Goal: Transaction & Acquisition: Purchase product/service

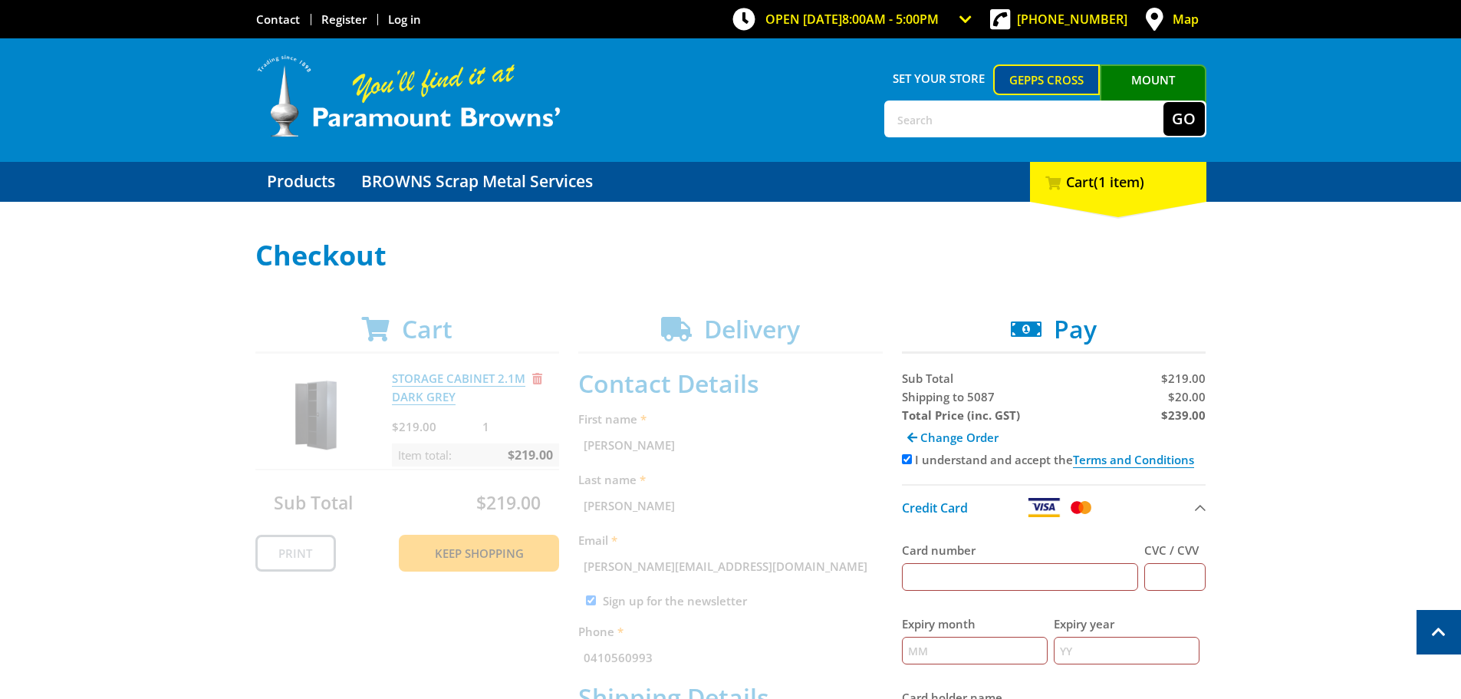
select select "SA"
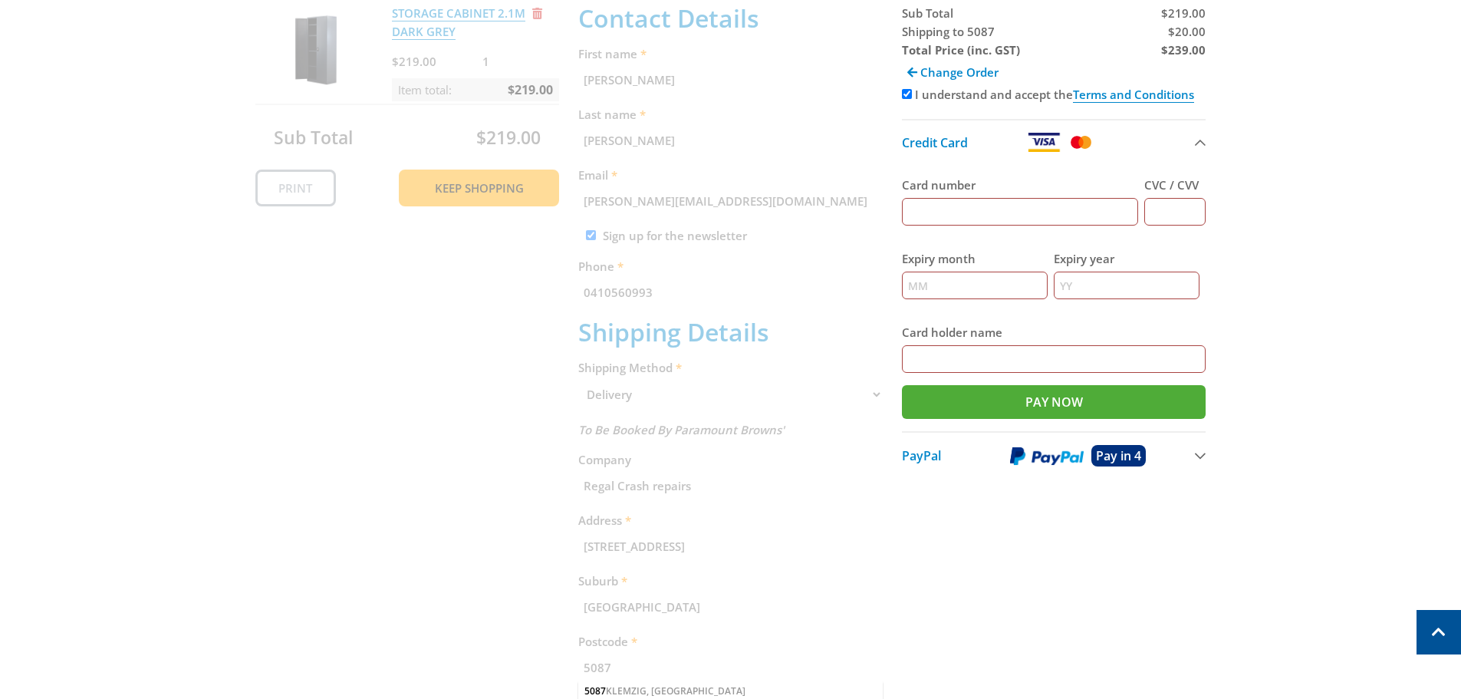
scroll to position [391, 0]
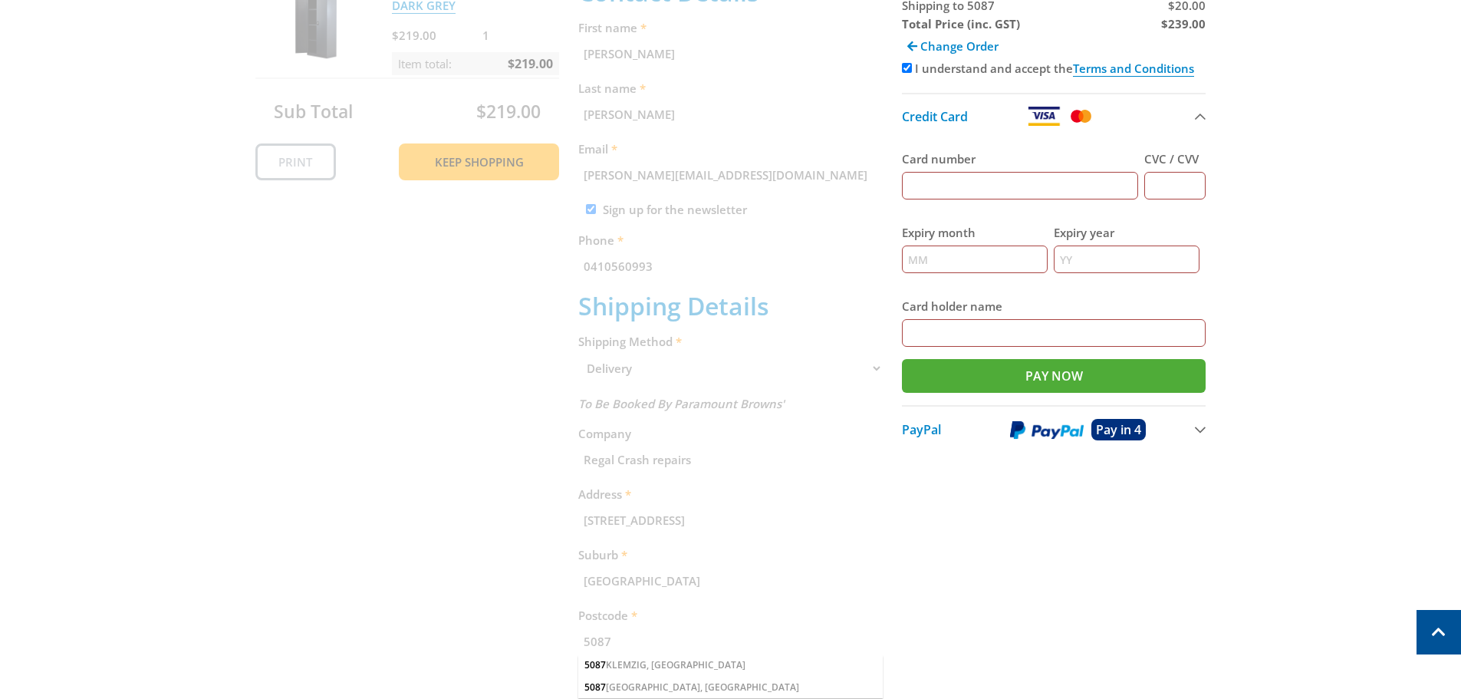
click at [993, 181] on input "Card number" at bounding box center [1020, 186] width 237 height 28
type input "[CREDIT_CARD_NUMBER]"
type input "250"
type input "07"
type input "2028"
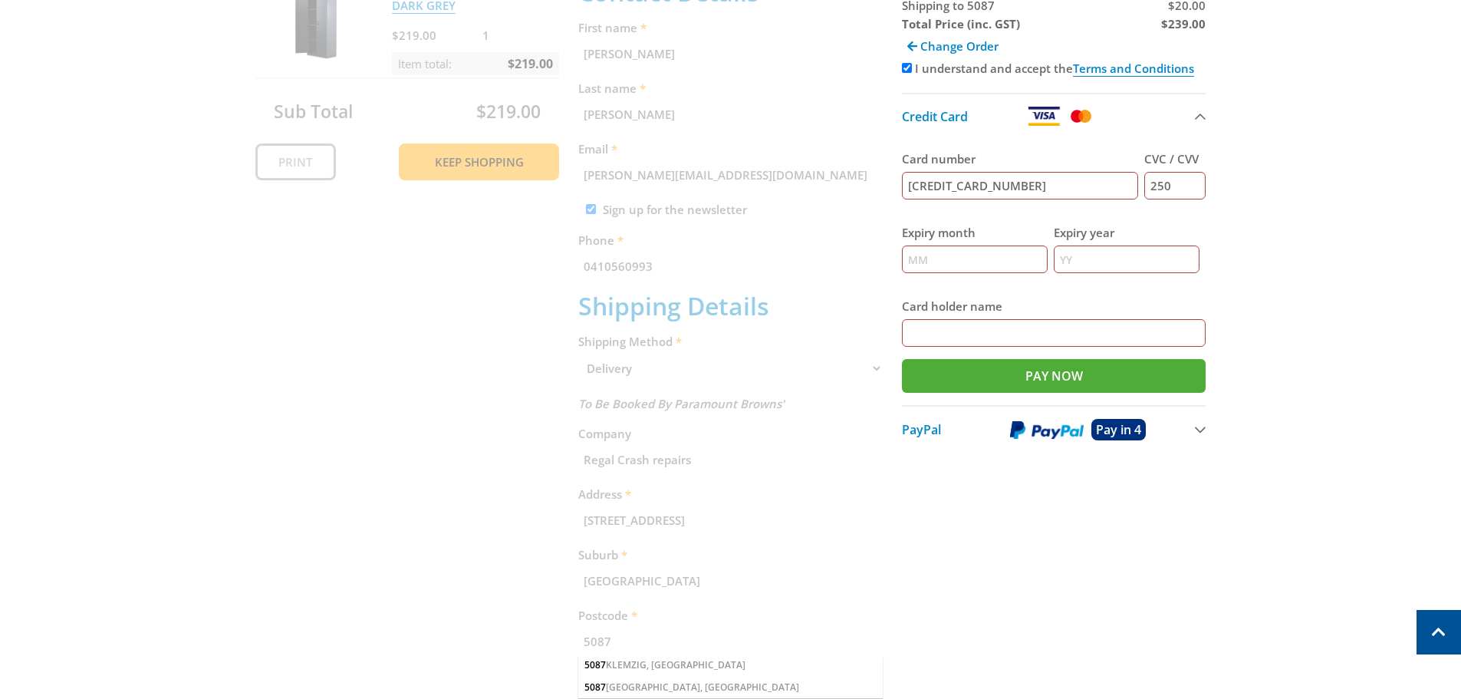
type input "mr [PERSON_NAME]"
click at [1104, 385] on input "Pay Now" at bounding box center [1054, 376] width 304 height 34
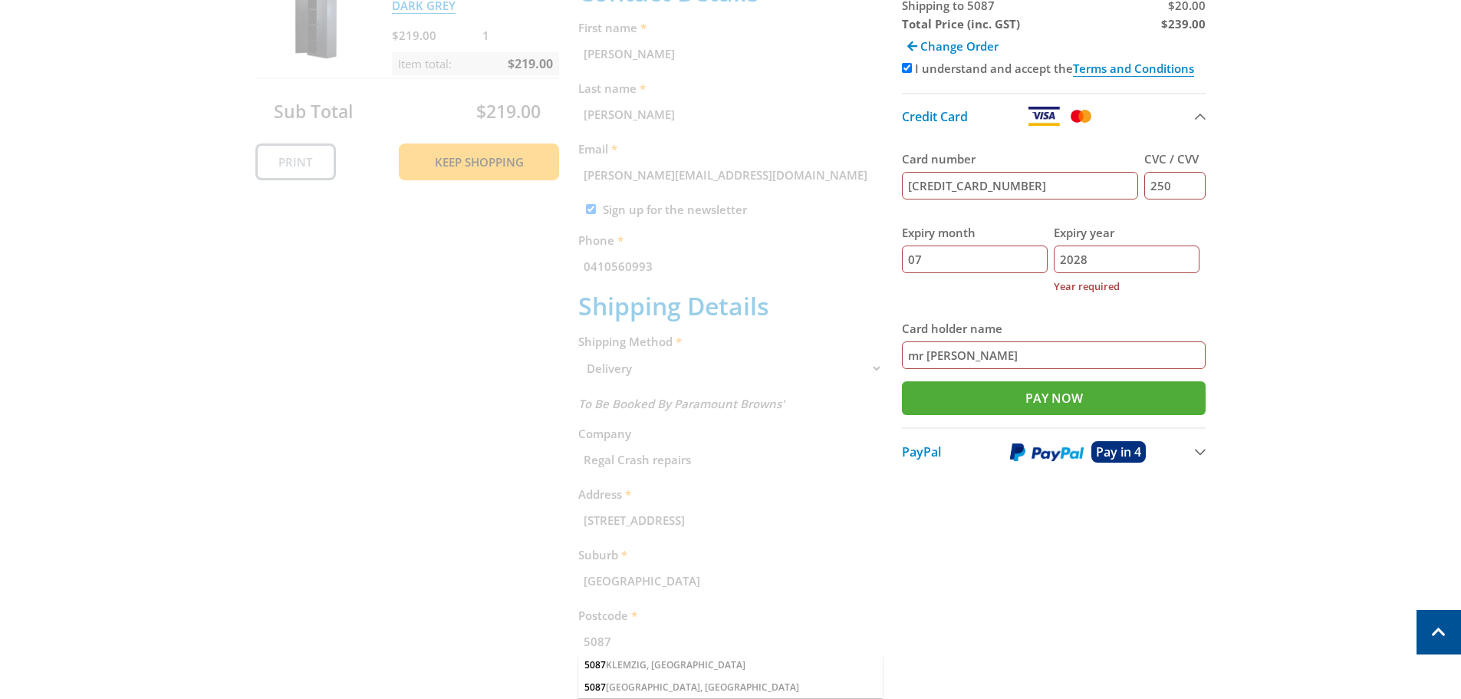
click at [923, 263] on input "07" at bounding box center [975, 259] width 146 height 28
click at [950, 254] on input "07" at bounding box center [975, 259] width 146 height 28
click at [1106, 261] on input "2028" at bounding box center [1127, 259] width 146 height 28
click at [1081, 324] on label "Card holder name" at bounding box center [1054, 328] width 304 height 18
click at [1081, 341] on input "mr [PERSON_NAME]" at bounding box center [1054, 355] width 304 height 28
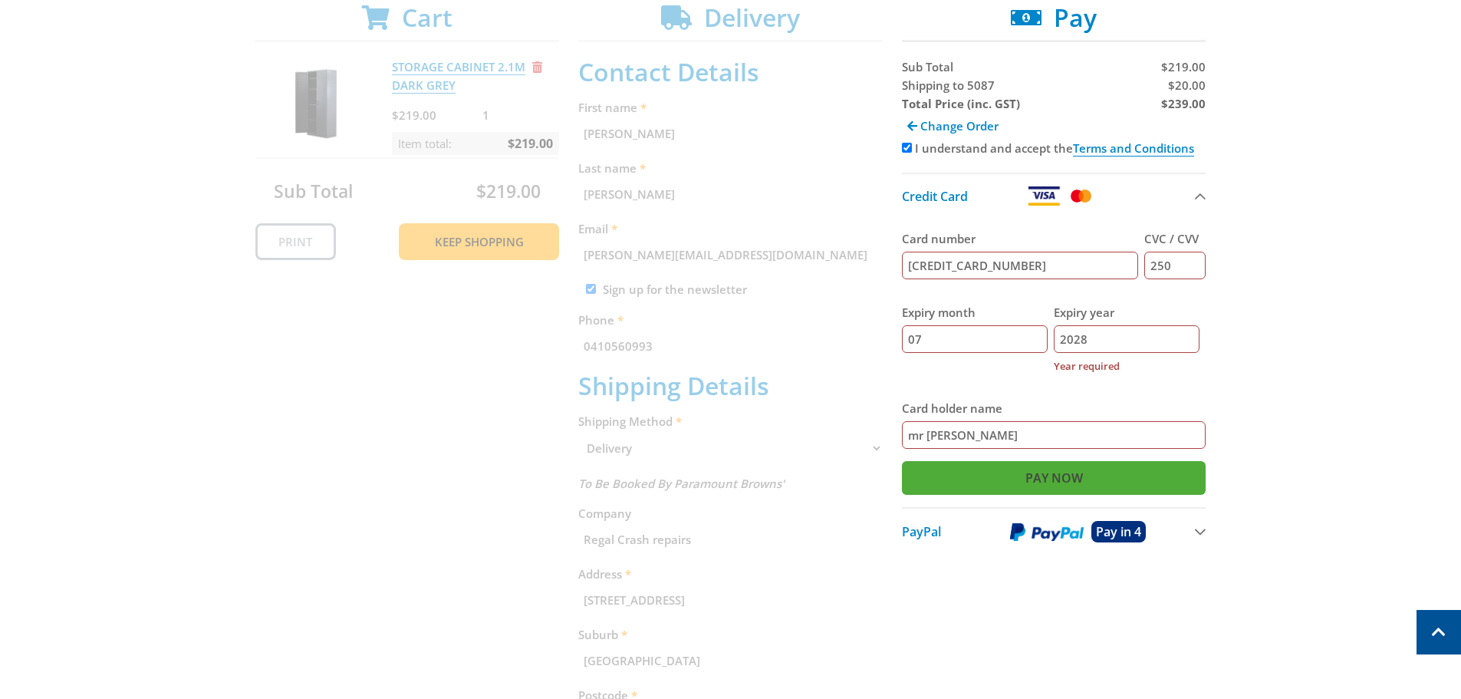
scroll to position [314, 0]
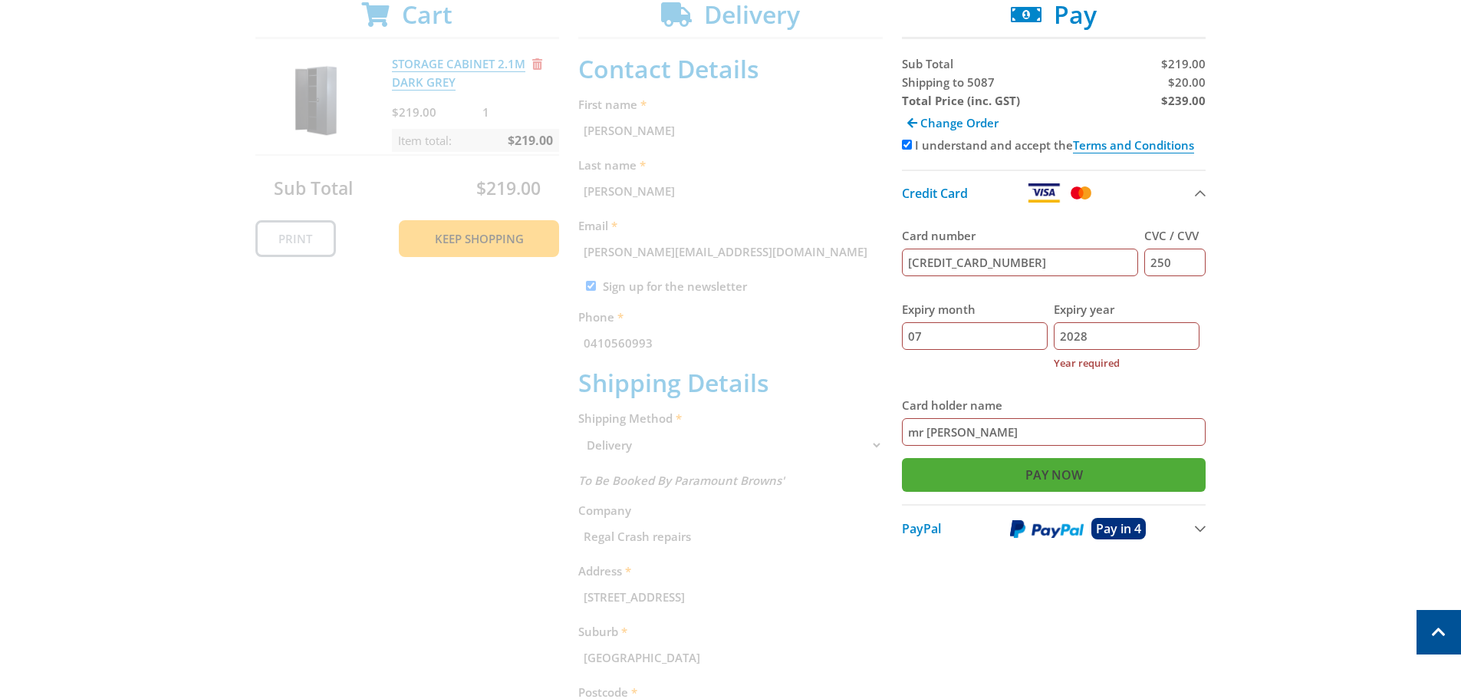
click at [1039, 475] on input "Pay Now" at bounding box center [1054, 475] width 304 height 34
click at [1139, 342] on input "2028" at bounding box center [1127, 336] width 146 height 28
type input "2"
type input "2028"
click at [952, 341] on input "07" at bounding box center [975, 336] width 146 height 28
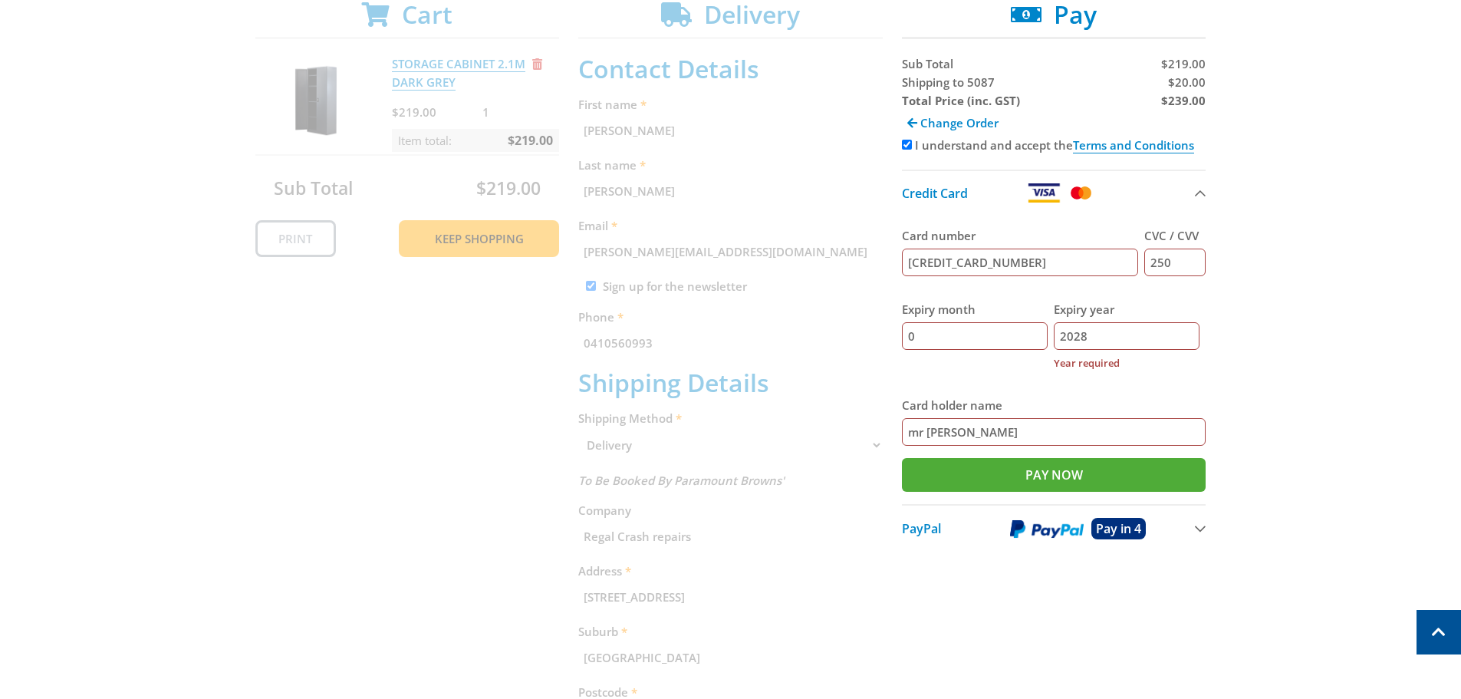
type input "07"
click at [1371, 376] on div "Select your Delivery Method Personal Pick up Available [DATE] Courier Pick up A…" at bounding box center [730, 445] width 1461 height 1038
click at [1055, 480] on input "Pay Now" at bounding box center [1054, 475] width 304 height 34
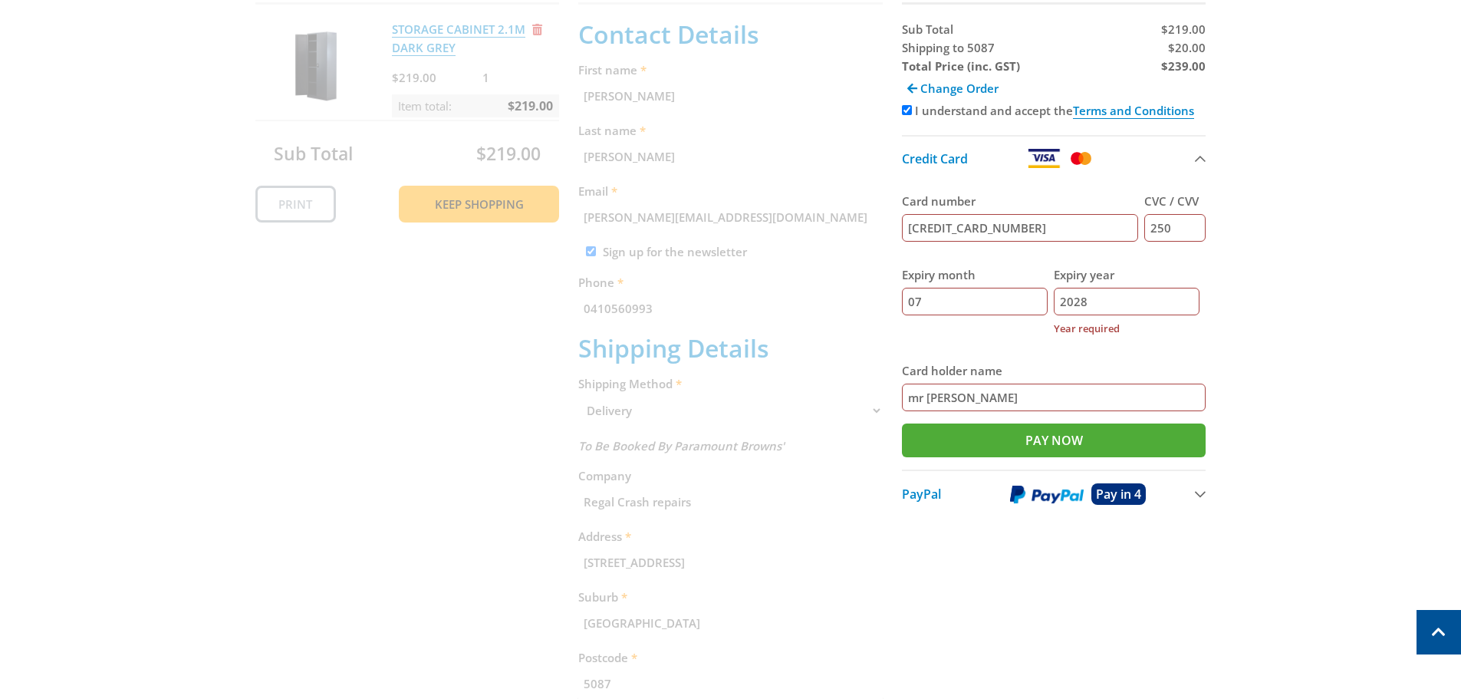
scroll to position [383, 0]
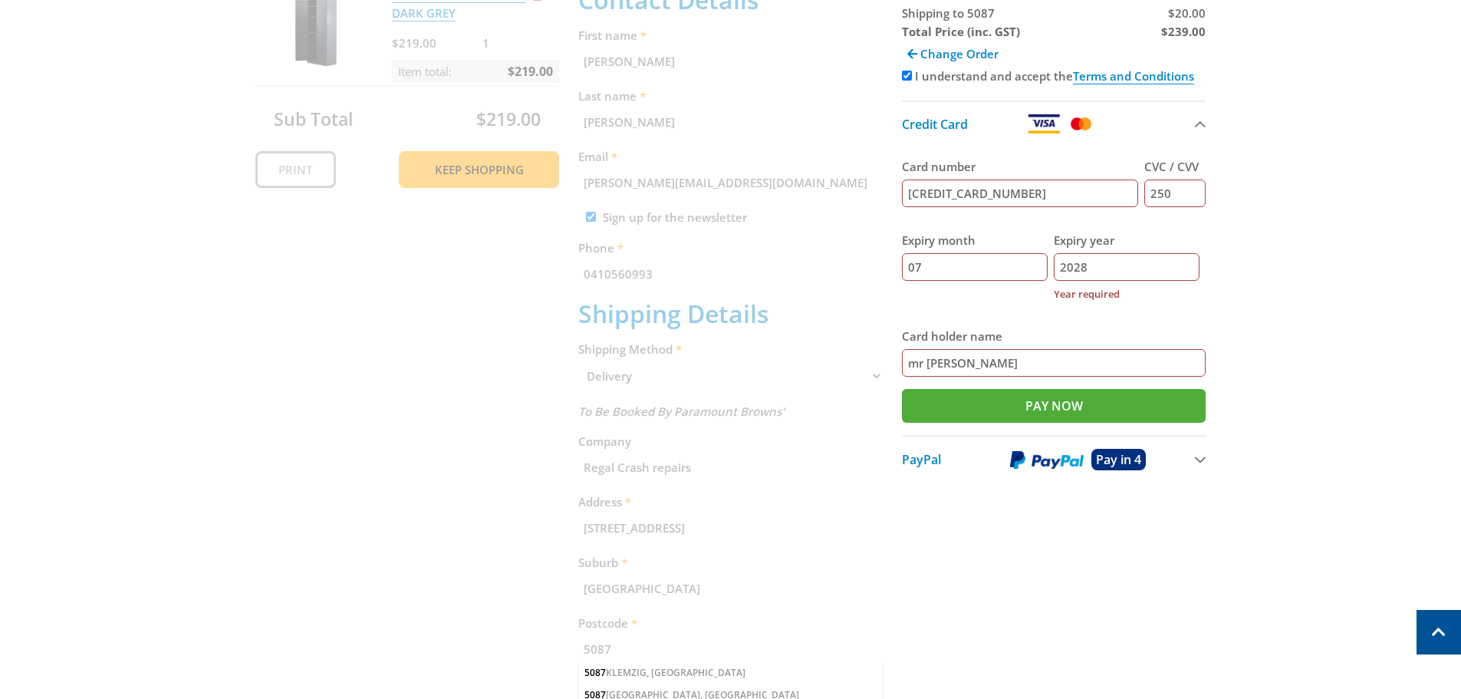
click at [916, 364] on input "mr [PERSON_NAME]" at bounding box center [1054, 363] width 304 height 28
type input "Mr [PERSON_NAME]"
click at [953, 271] on input "07" at bounding box center [975, 267] width 146 height 28
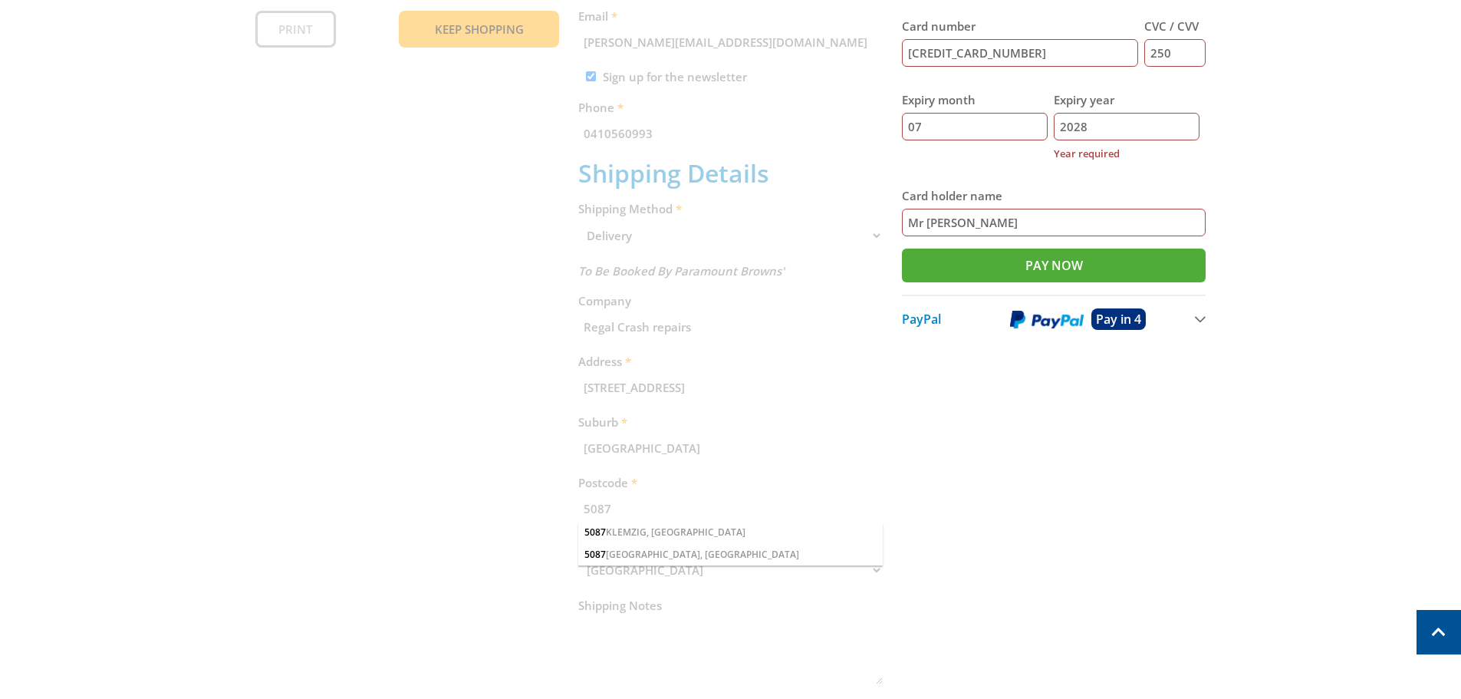
scroll to position [537, 0]
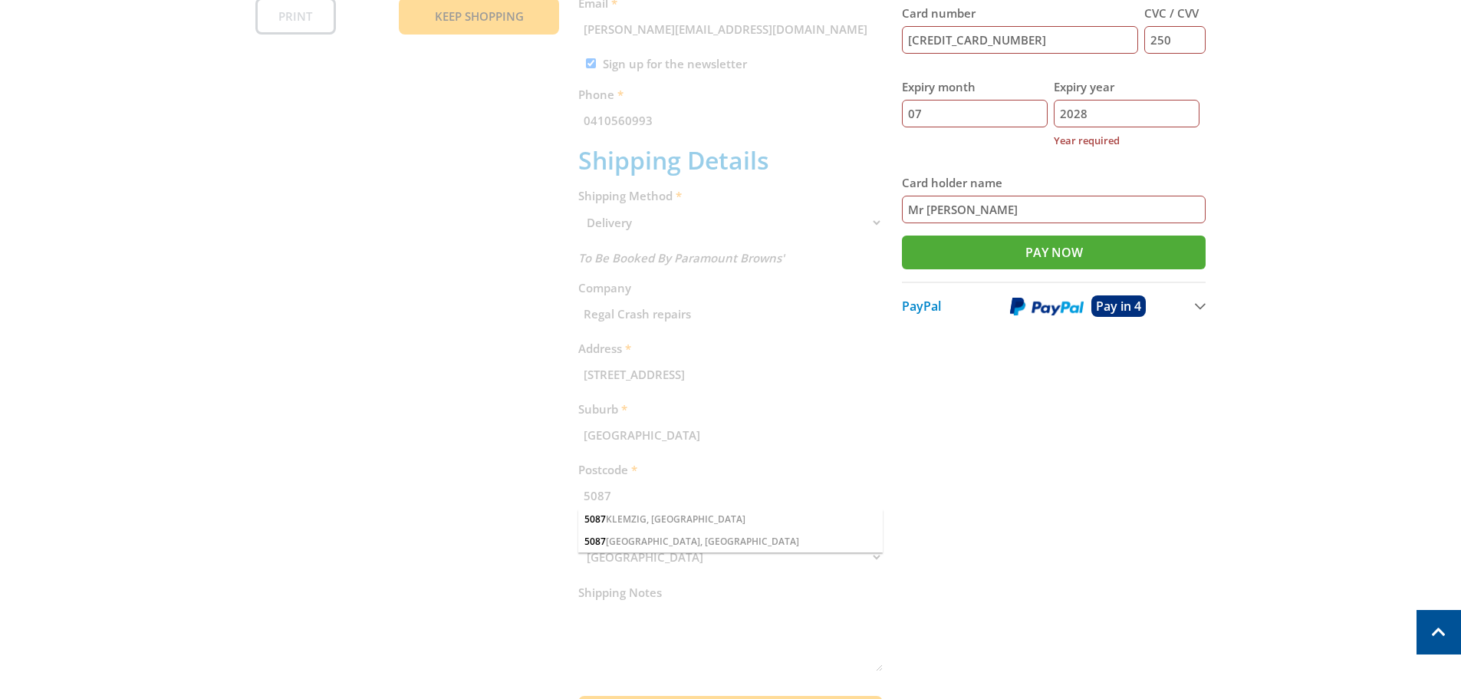
click at [643, 547] on div "Cart STORAGE CABINET 2.1M DARK GREY $219.00 1 Item total: $219.00 Sub Total $21…" at bounding box center [730, 260] width 951 height 964
click at [633, 541] on div "Cart STORAGE CABINET 2.1M DARK GREY $219.00 1 Item total: $219.00 Sub Total $21…" at bounding box center [730, 260] width 951 height 964
click at [504, 520] on div "Cart STORAGE CABINET 2.1M DARK GREY $219.00 1 Item total: $219.00 Sub Total $21…" at bounding box center [730, 260] width 951 height 964
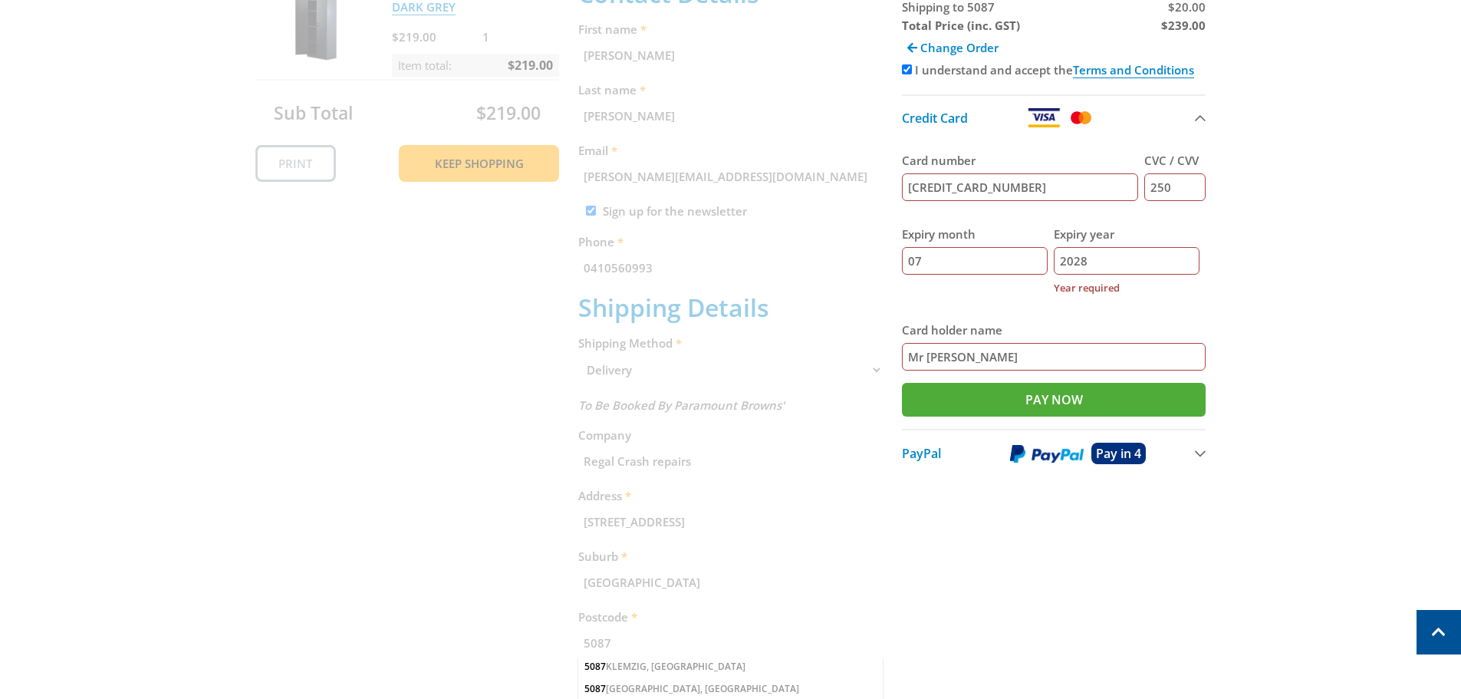
scroll to position [383, 0]
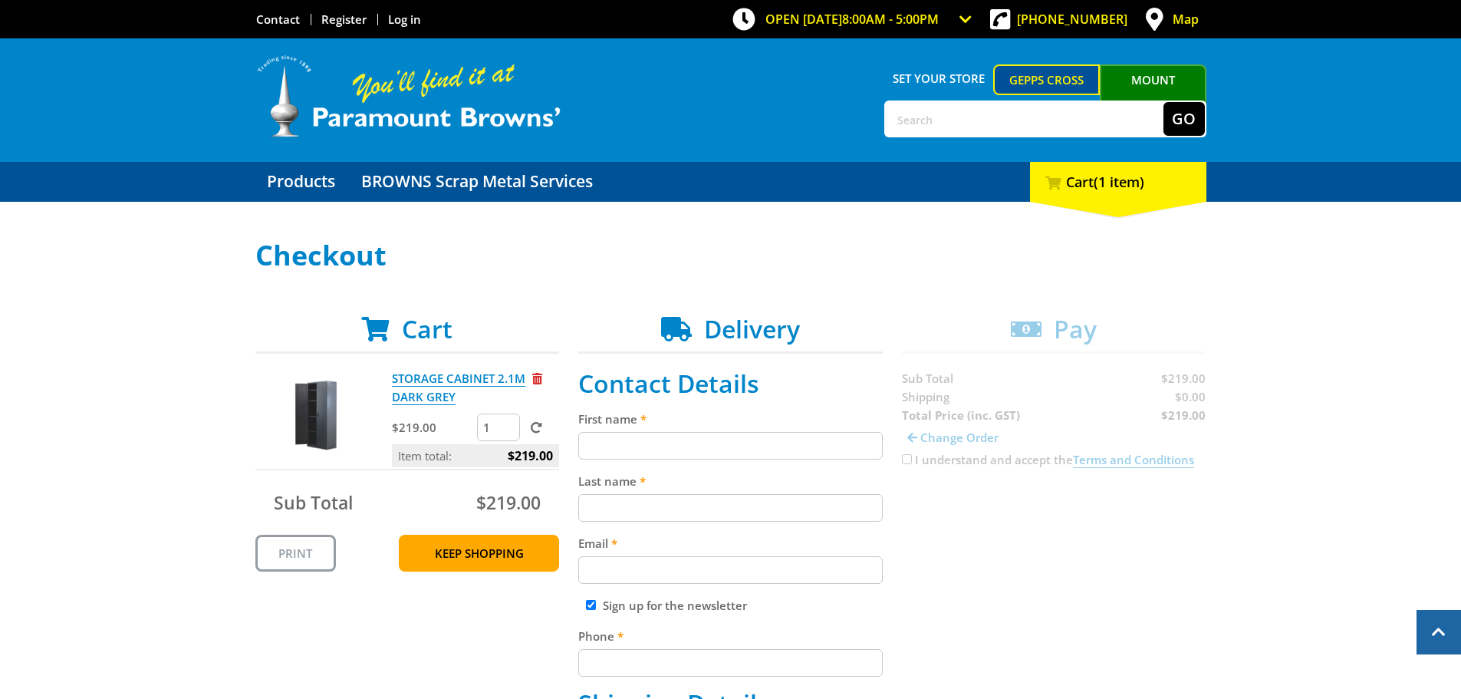
scroll to position [314, 0]
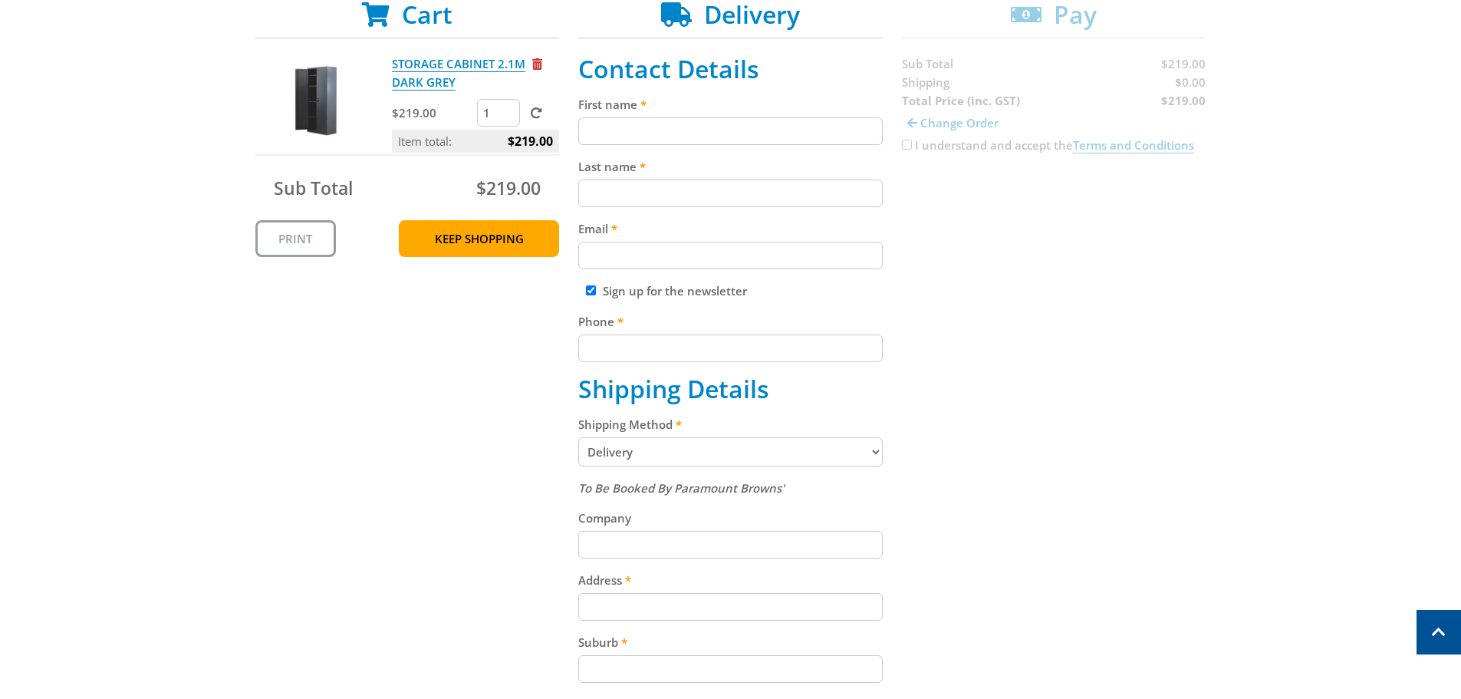
click at [678, 137] on input "First name" at bounding box center [730, 131] width 304 height 28
type input "[PERSON_NAME]"
type input "[PERSON_NAME][EMAIL_ADDRESS][DOMAIN_NAME]"
type input "0410560993"
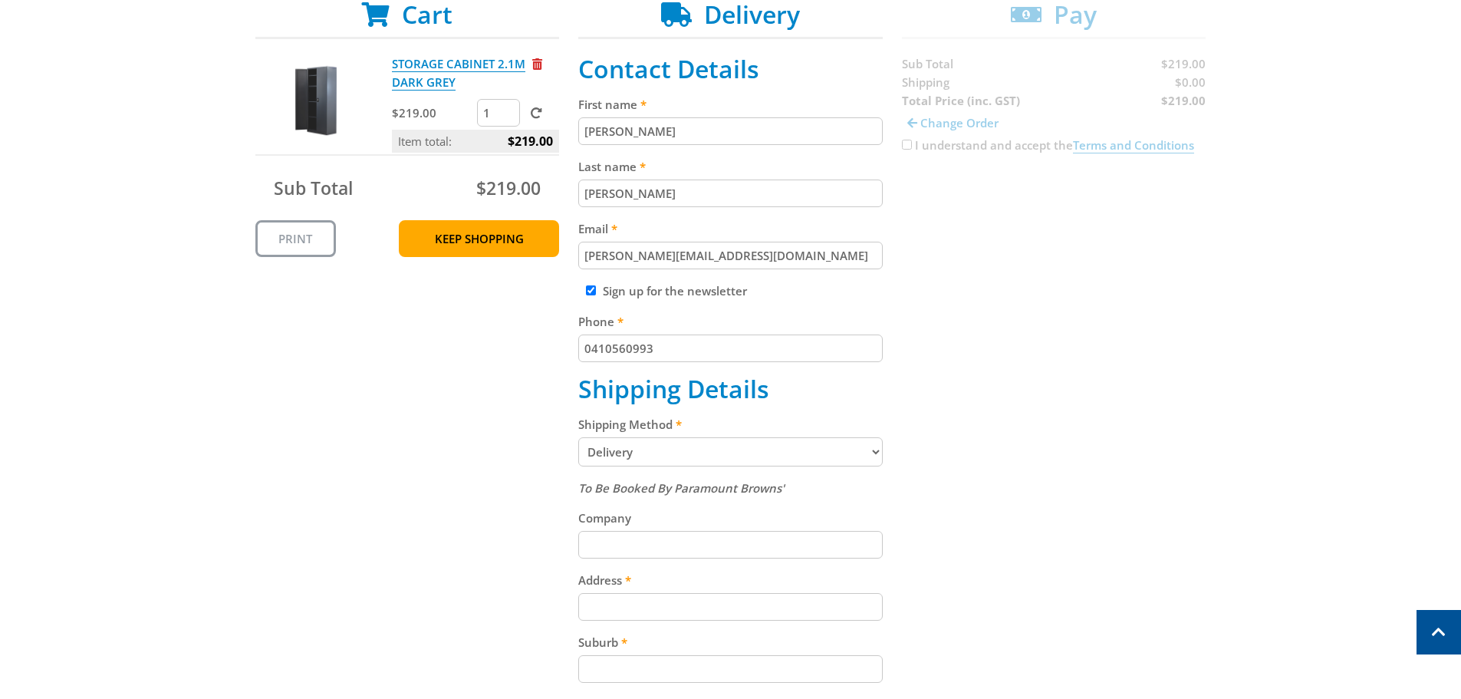
type input "Regal Crash repairs"
type input "[STREET_ADDRESS]"
type input "[GEOGRAPHIC_DATA]"
type input "5087"
select select "SA"
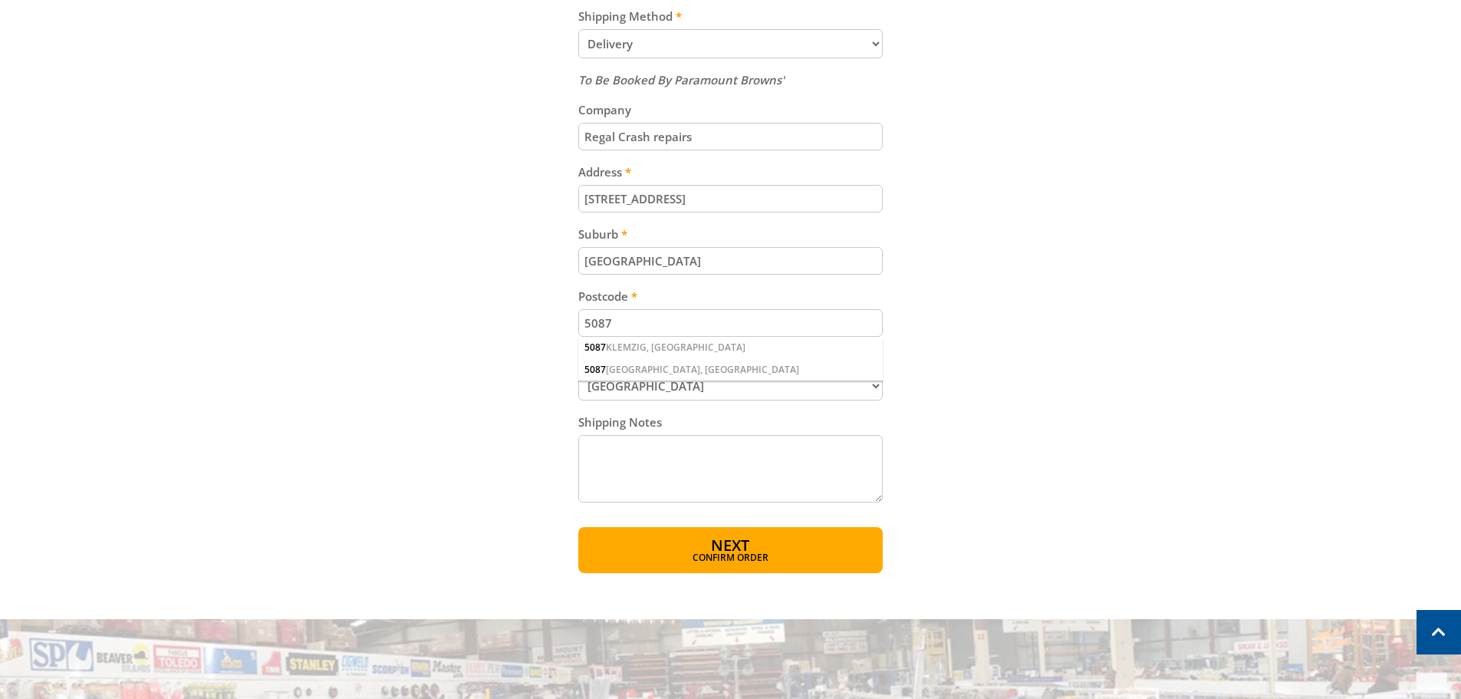
scroll to position [775, 0]
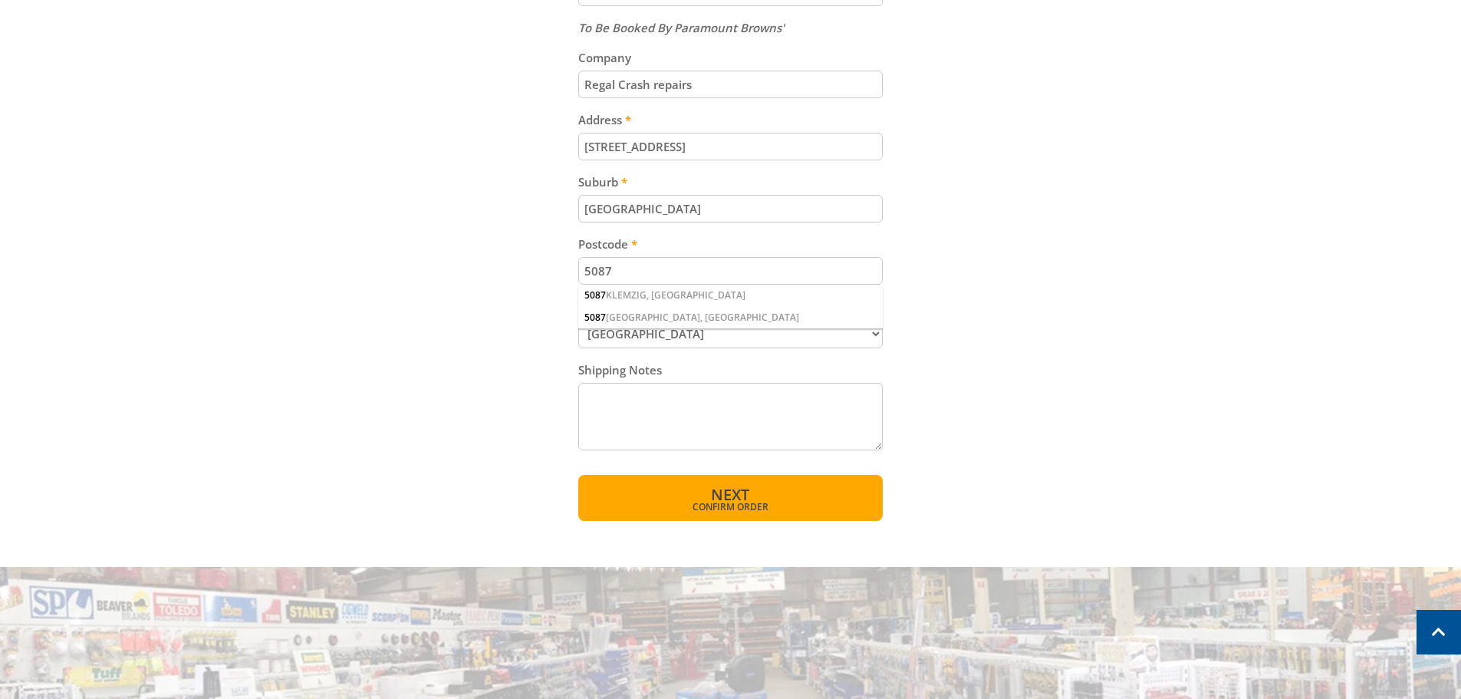
click at [722, 495] on span "Next" at bounding box center [730, 494] width 38 height 21
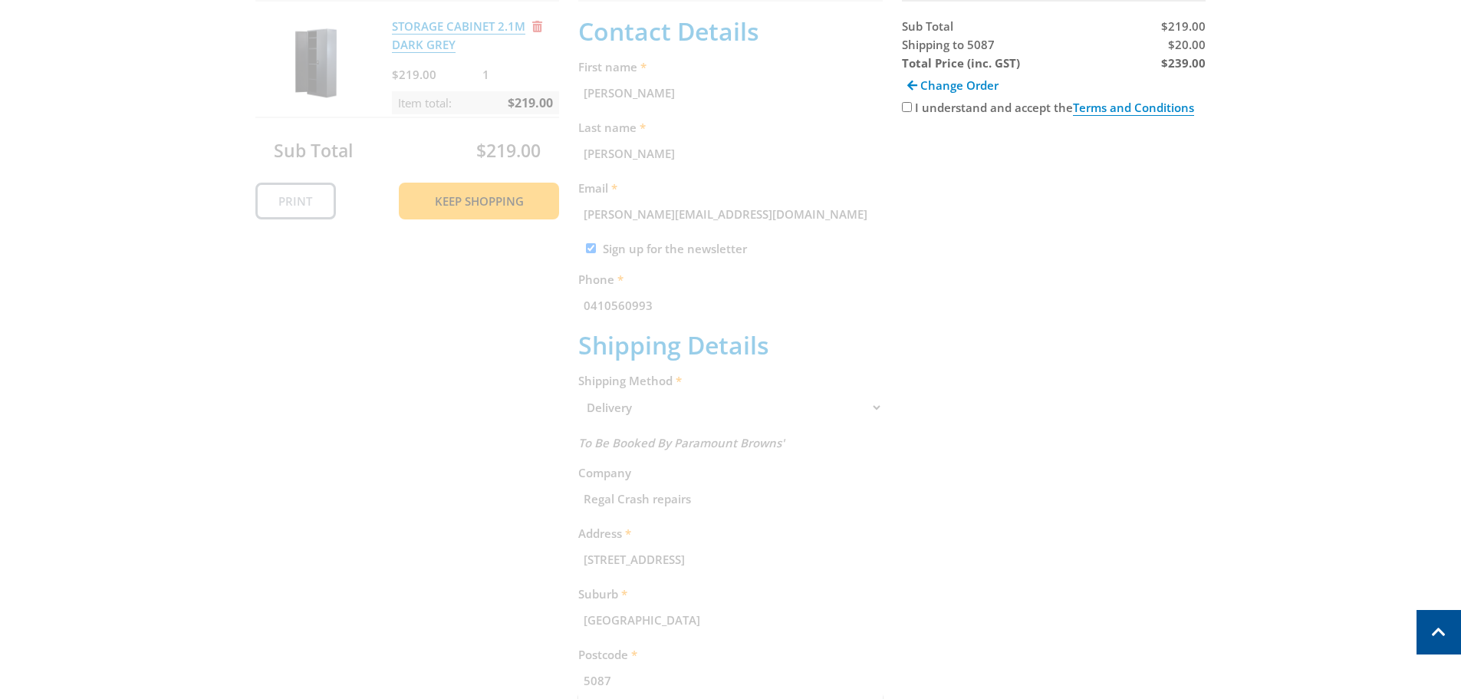
scroll to position [314, 0]
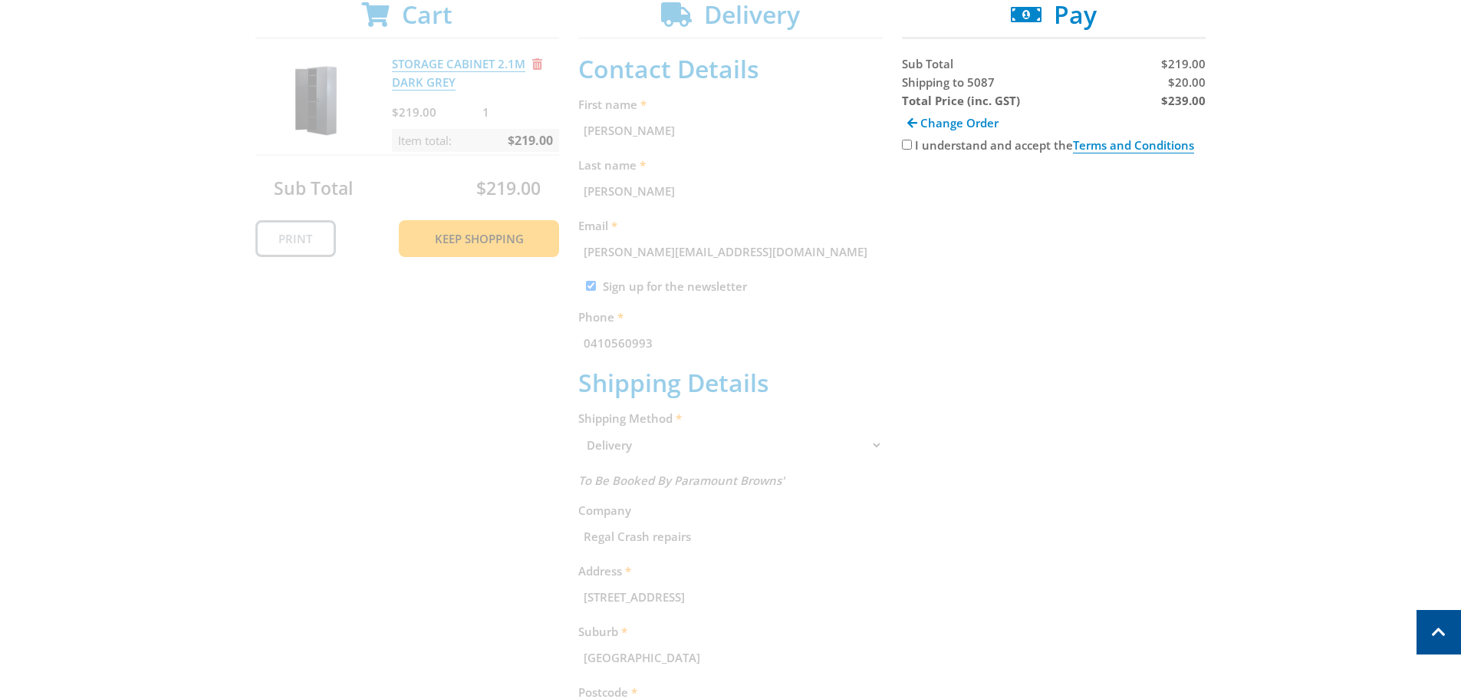
click at [904, 143] on input "I understand and accept the Terms and Conditions" at bounding box center [907, 145] width 10 height 10
checkbox input "true"
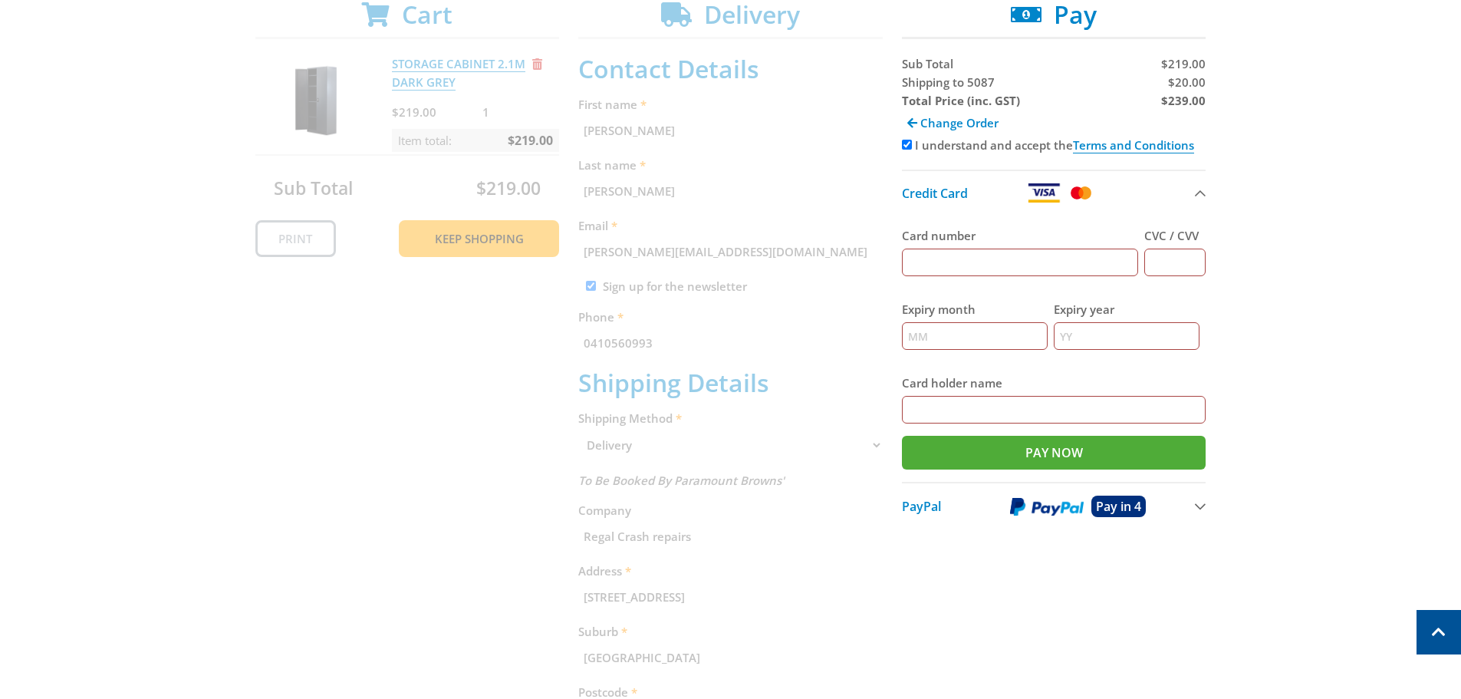
click at [990, 252] on input "Card number" at bounding box center [1020, 262] width 237 height 28
type input "[CREDIT_CARD_NUMBER]"
type input "250"
type input "07"
type input "2028"
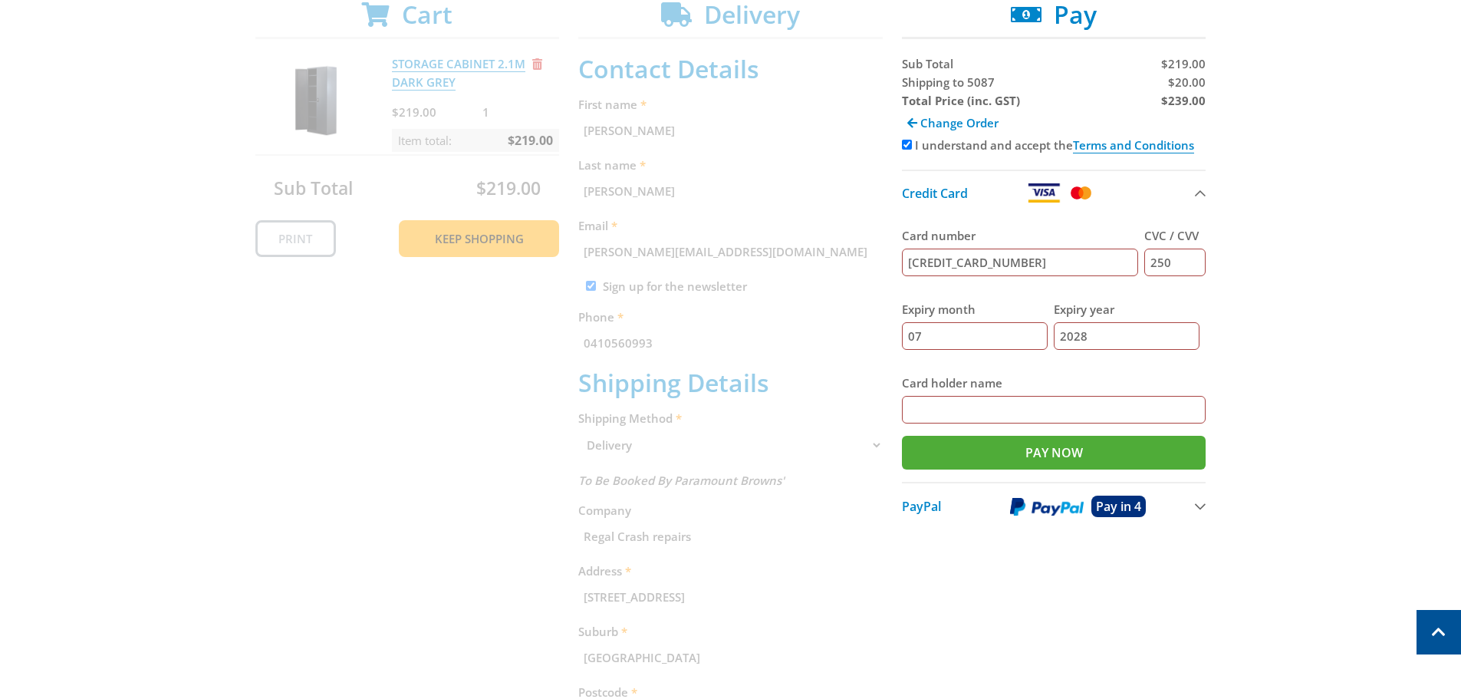
type input "mr [PERSON_NAME]"
click at [1027, 458] on input "Pay Now" at bounding box center [1054, 453] width 304 height 34
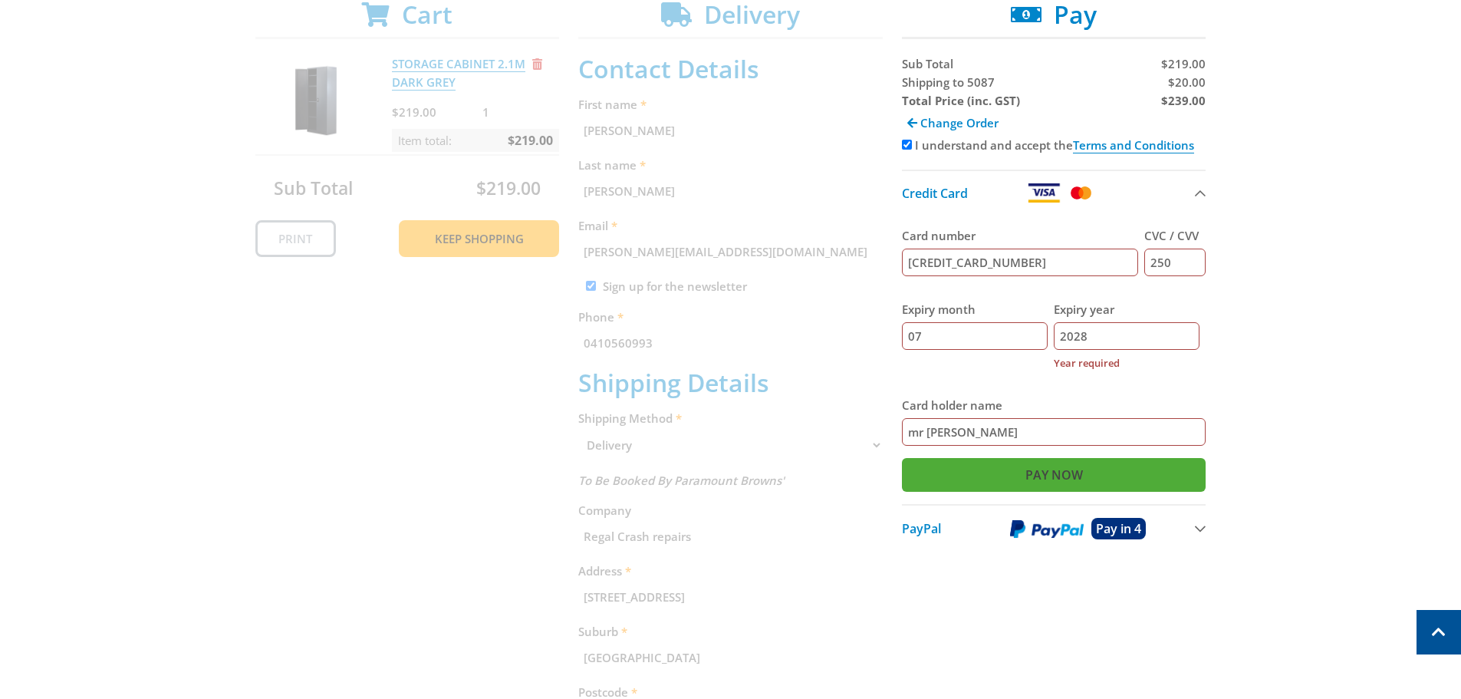
click at [1028, 471] on input "Pay Now" at bounding box center [1054, 475] width 304 height 34
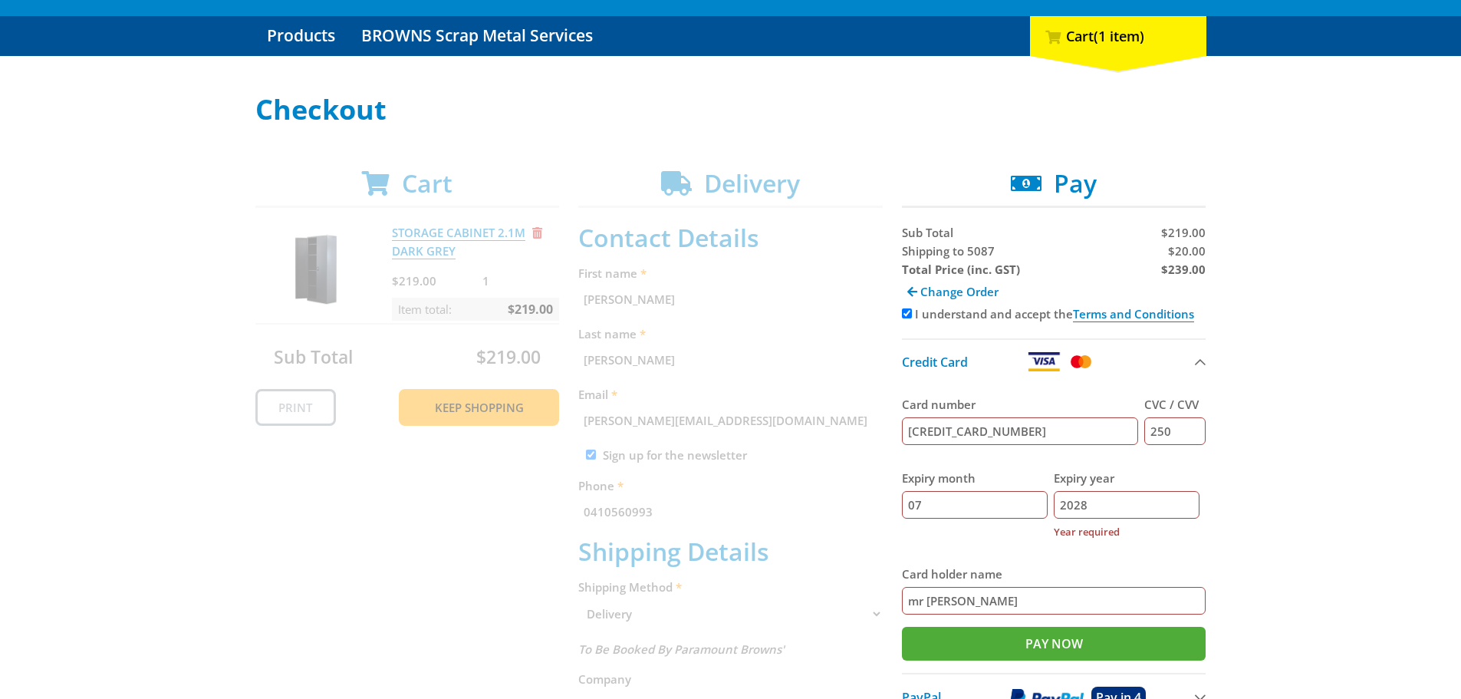
scroll to position [230, 0]
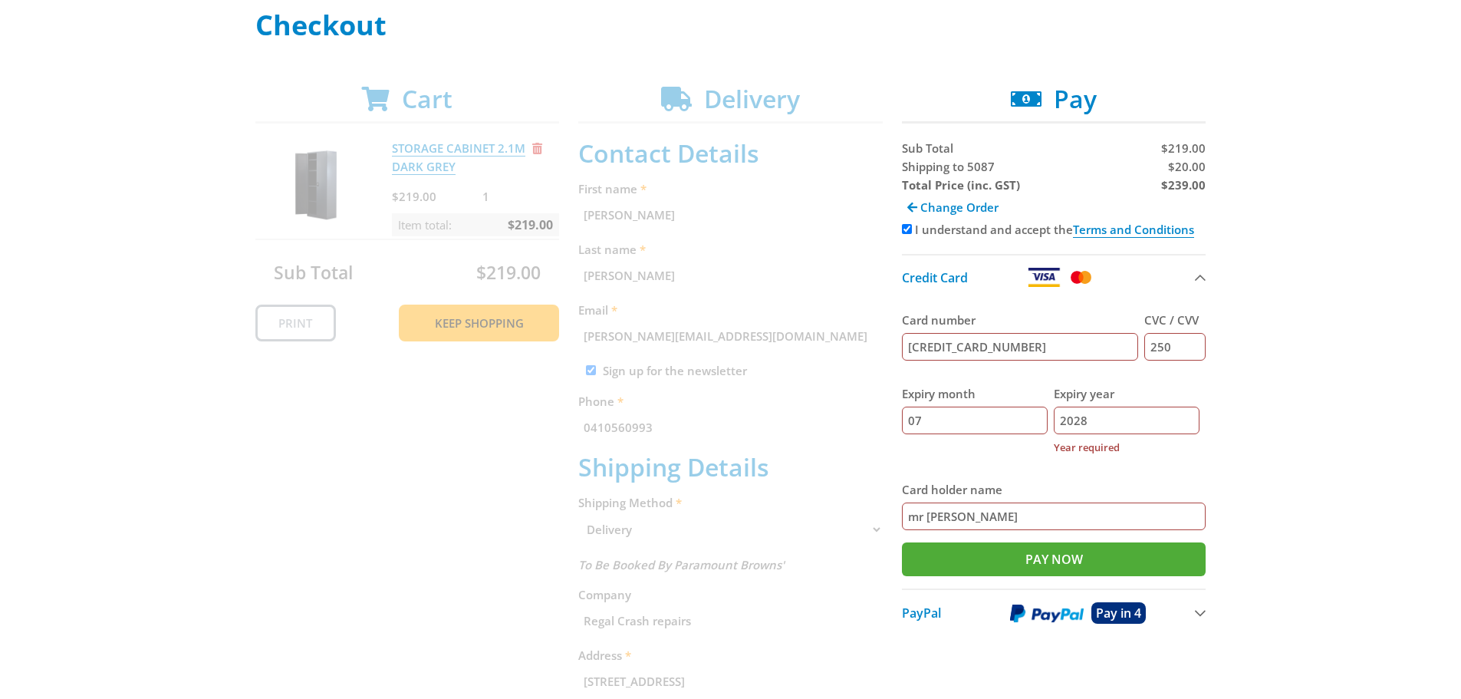
click at [932, 349] on input "[CREDIT_CARD_NUMBER]" at bounding box center [1020, 347] width 237 height 28
click at [961, 347] on input "4639 251017648940" at bounding box center [1020, 347] width 237 height 28
click at [992, 347] on input "[CREDIT_CARD_NUMBER]" at bounding box center [1020, 347] width 237 height 28
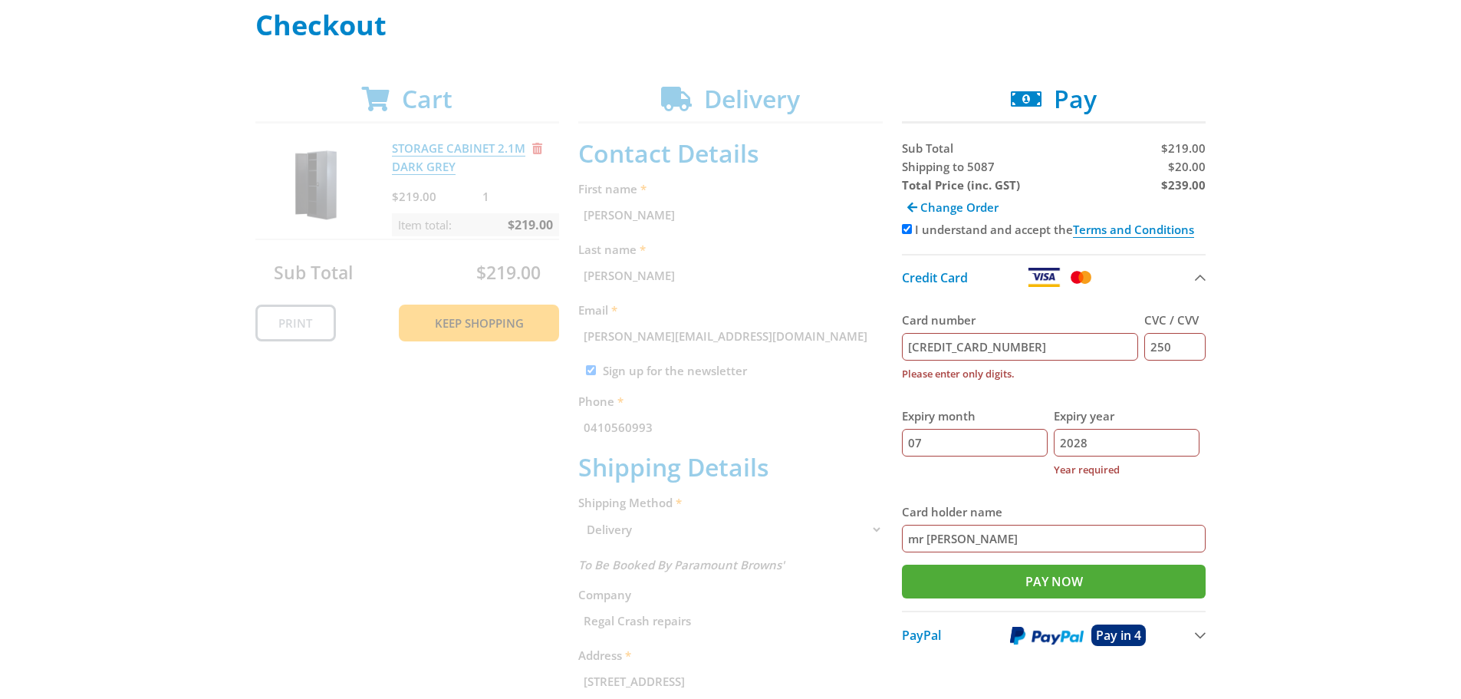
click at [1099, 387] on fieldset "Card number [CREDIT_CARD_NUMBER] Please enter only digits. CVC / CVV 250 Expiry…" at bounding box center [1054, 431] width 304 height 265
click at [999, 344] on input "[CREDIT_CARD_NUMBER]" at bounding box center [1020, 347] width 237 height 28
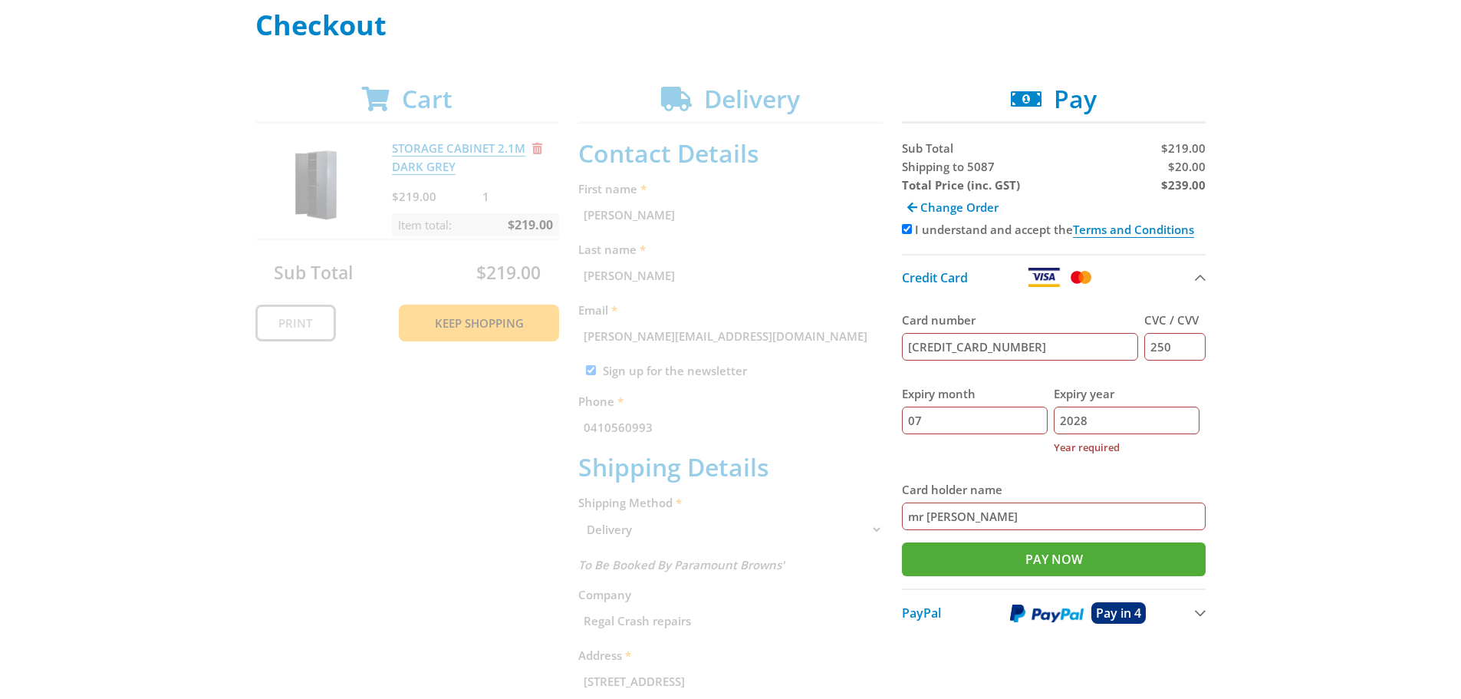
type input "[CREDIT_CARD_NUMBER]"
click at [1184, 351] on input "250" at bounding box center [1174, 347] width 61 height 28
type input "250"
click at [1254, 489] on div "Select your Delivery Method Personal Pick up Available [DATE] Courier Pick up A…" at bounding box center [730, 529] width 1461 height 1038
click at [912, 418] on input "Expiry month" at bounding box center [975, 420] width 146 height 28
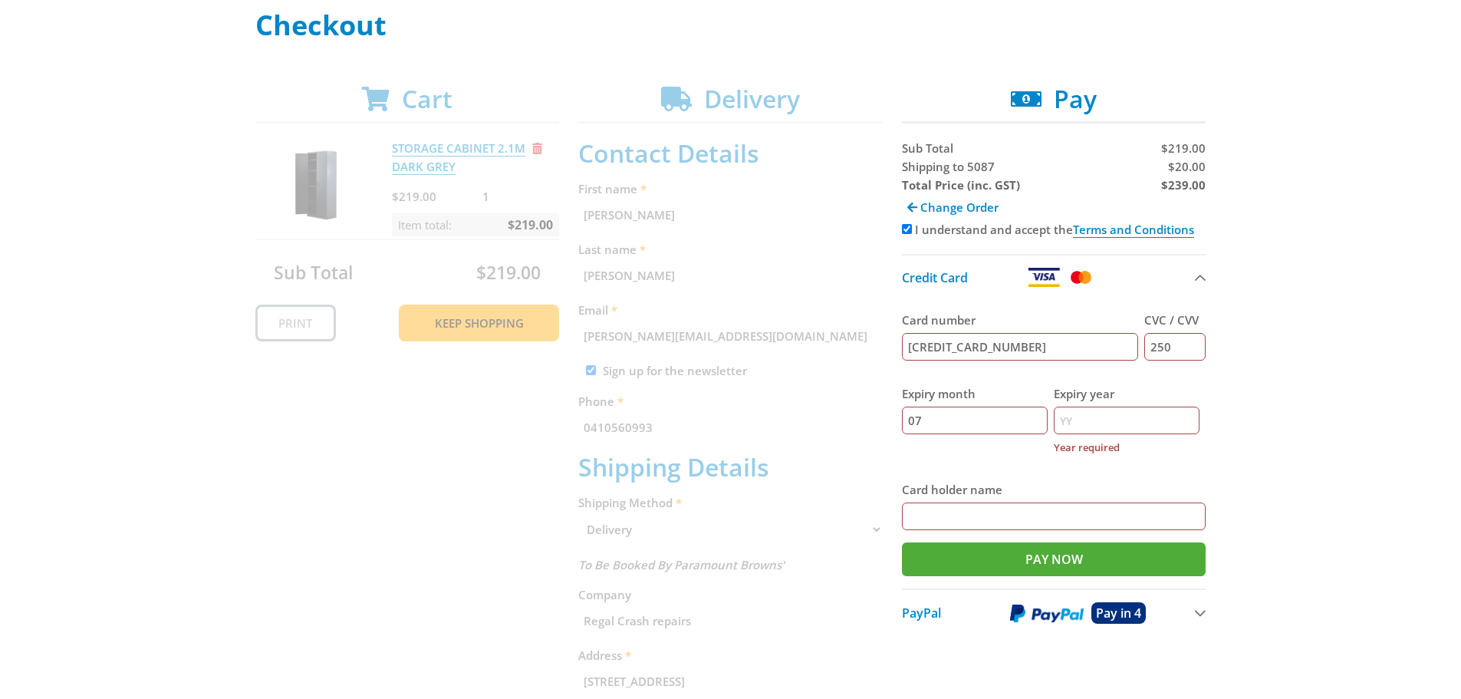
type input "07"
click at [1094, 420] on input "Expiry year" at bounding box center [1127, 420] width 146 height 28
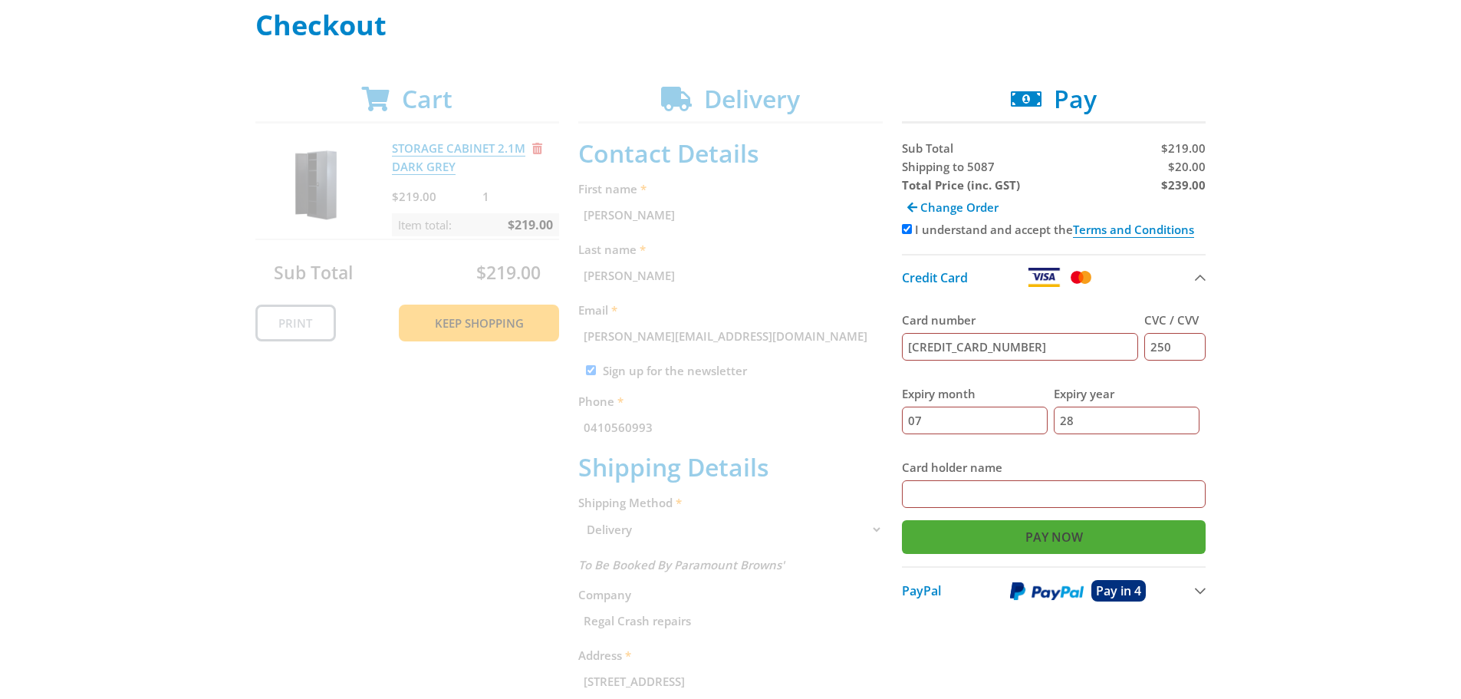
type input "28"
click at [1063, 540] on input "Pay Now" at bounding box center [1054, 537] width 304 height 34
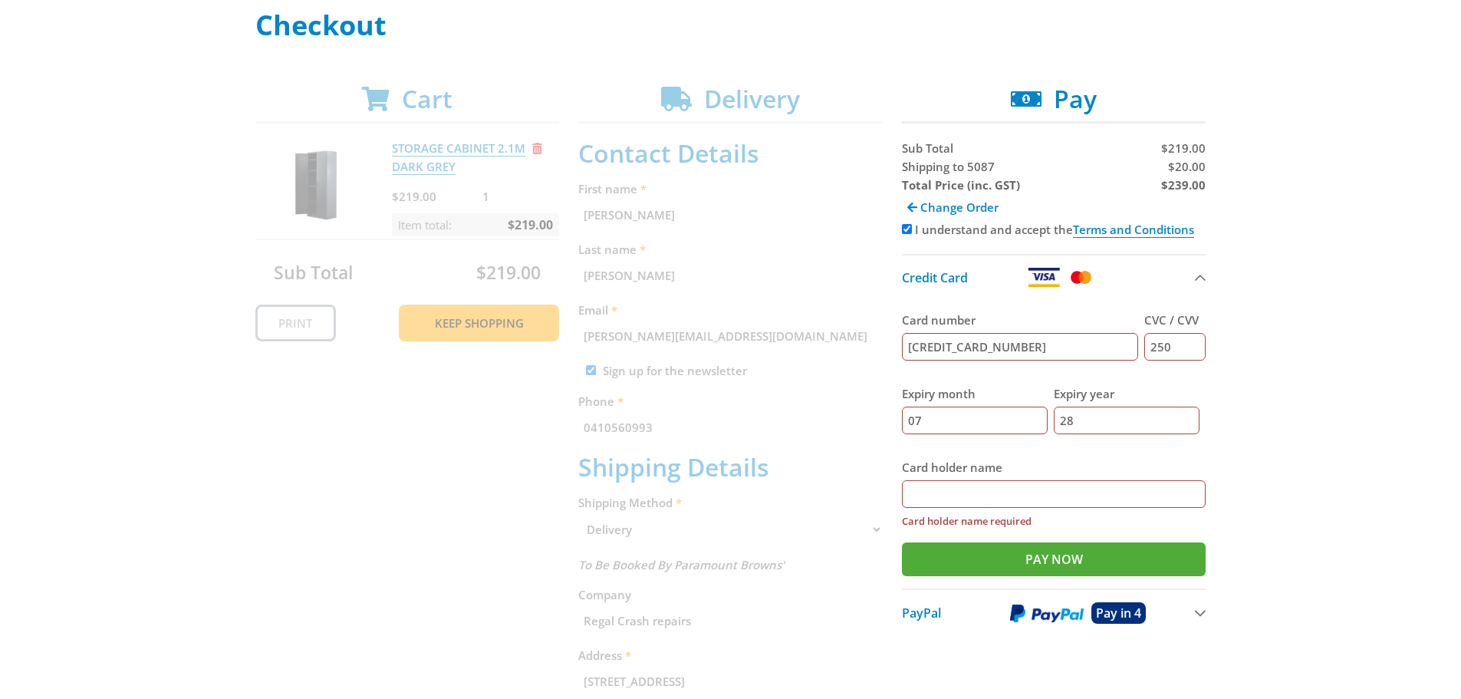
type input "m"
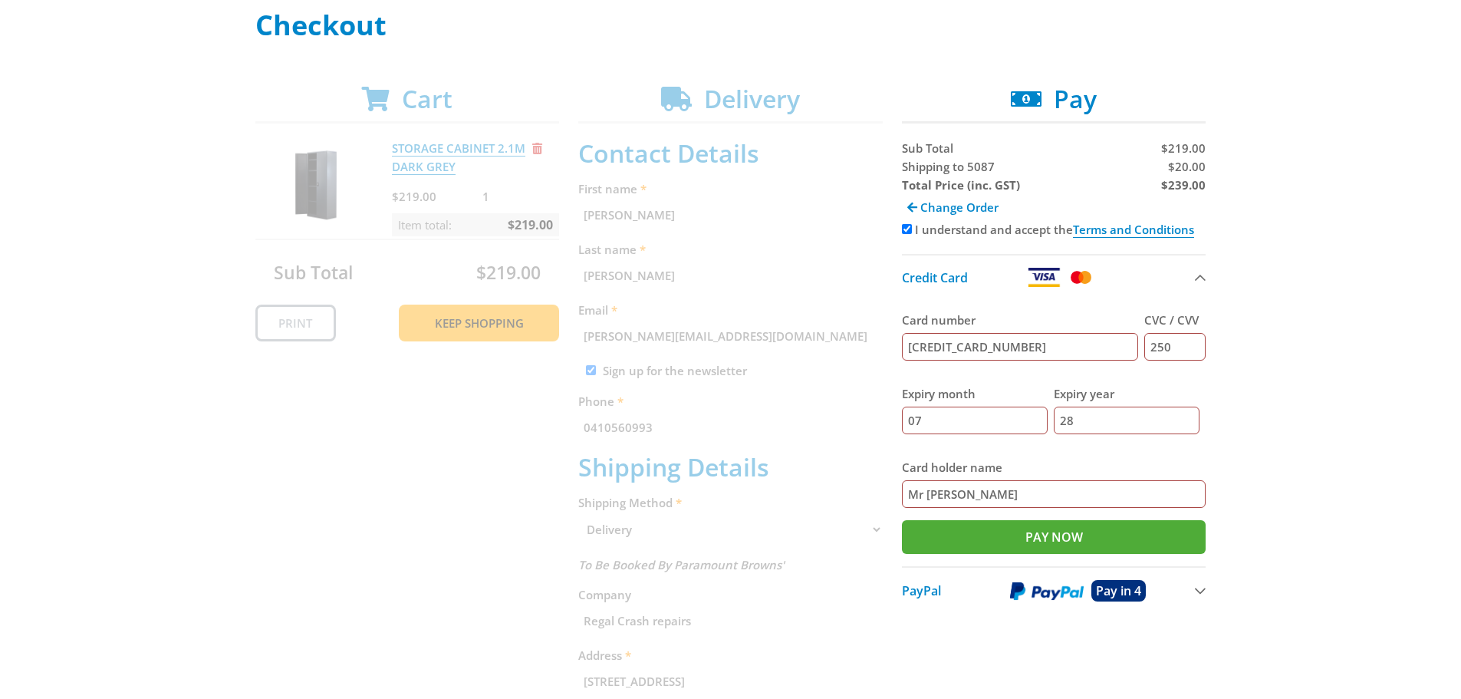
type input "Mr [PERSON_NAME]"
click at [1382, 554] on div "Select your Delivery Method Personal Pick up Available [DATE] Courier Pick up A…" at bounding box center [730, 529] width 1461 height 1038
click at [1118, 546] on input "Pay Now" at bounding box center [1054, 537] width 304 height 34
type input "Paying..."
